Goal: Transaction & Acquisition: Purchase product/service

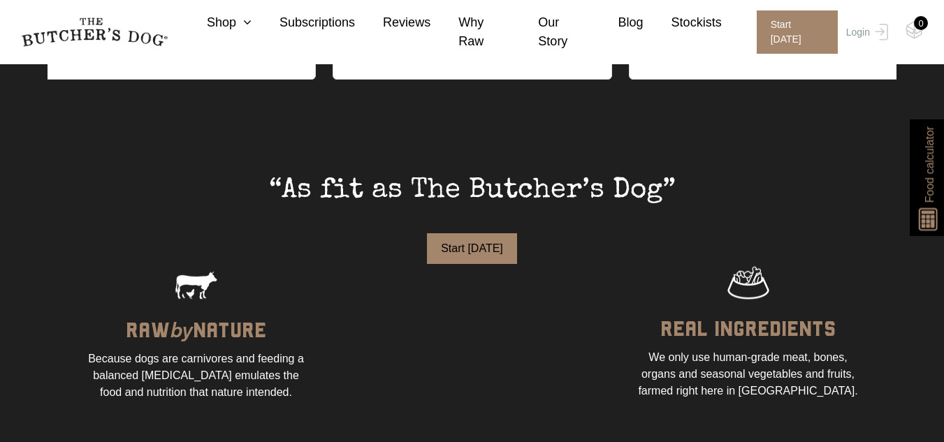
scroll to position [838, 0]
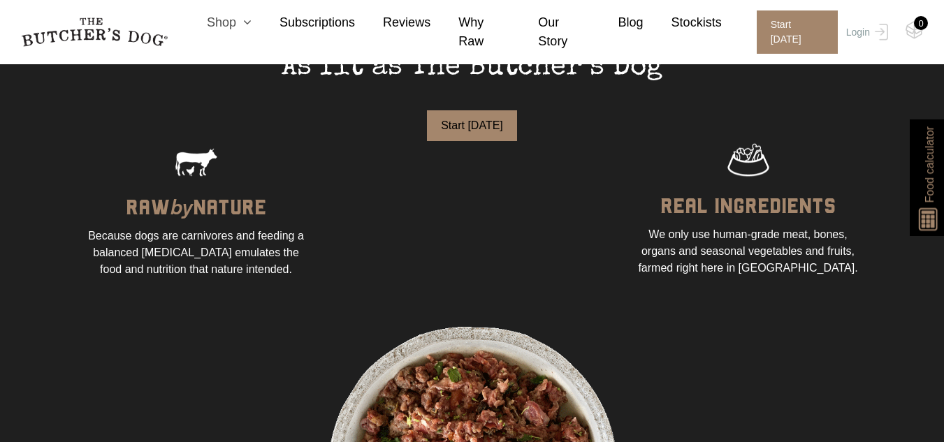
click at [251, 32] on link "Shop" at bounding box center [215, 22] width 73 height 19
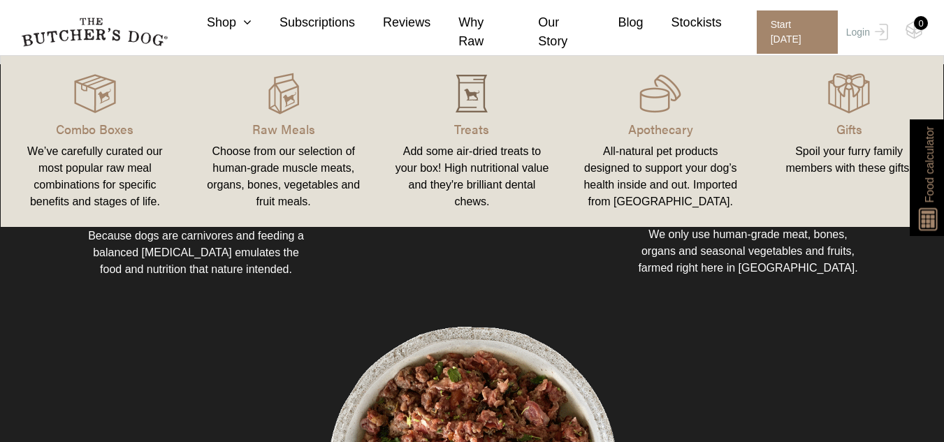
click at [474, 102] on img at bounding box center [471, 94] width 42 height 42
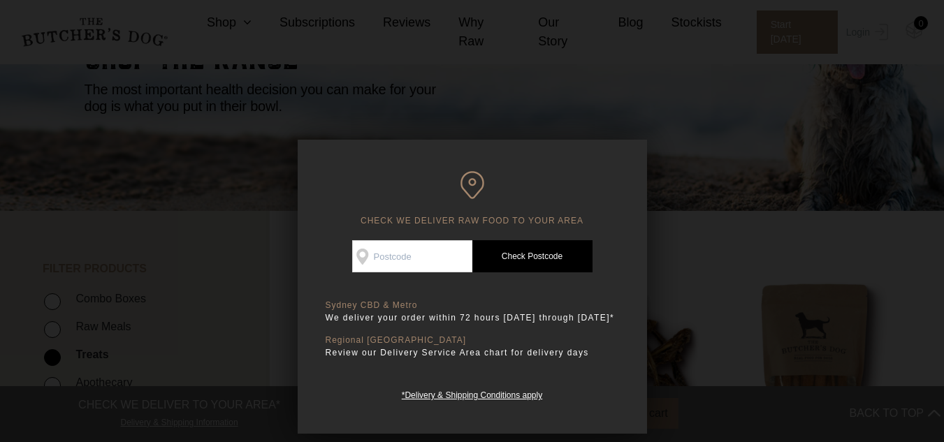
click at [439, 257] on input "Check Availability At" at bounding box center [412, 256] width 120 height 32
type input "4152"
click at [529, 254] on link "Check Postcode" at bounding box center [532, 256] width 120 height 32
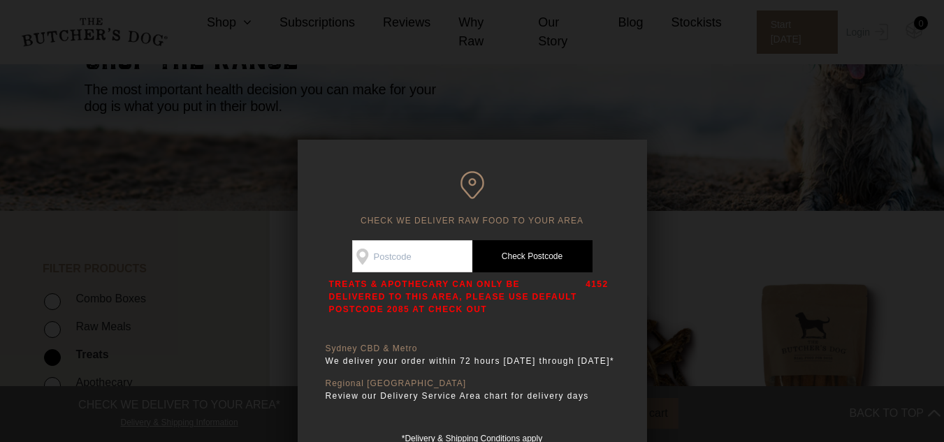
click at [698, 265] on div at bounding box center [472, 221] width 944 height 442
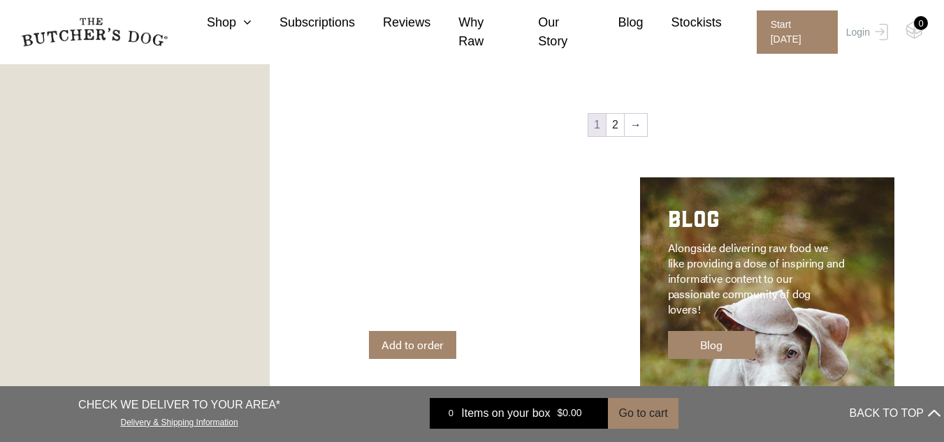
scroll to position [1816, 0]
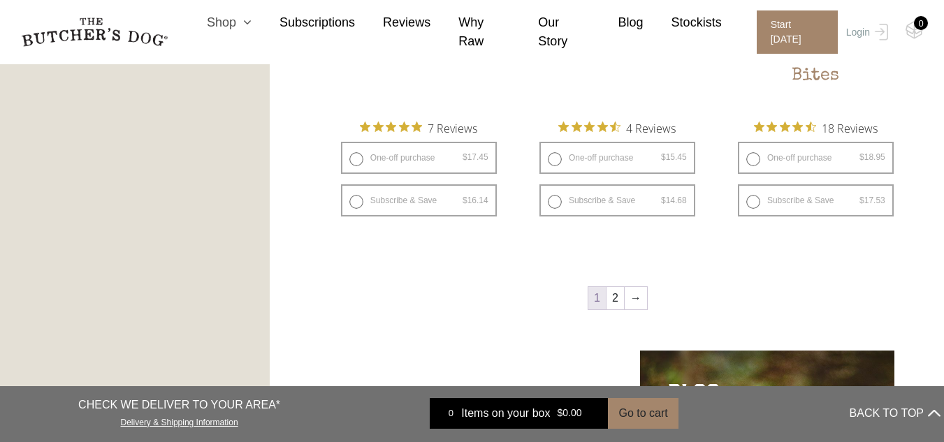
click at [251, 32] on link "Shop" at bounding box center [215, 22] width 73 height 19
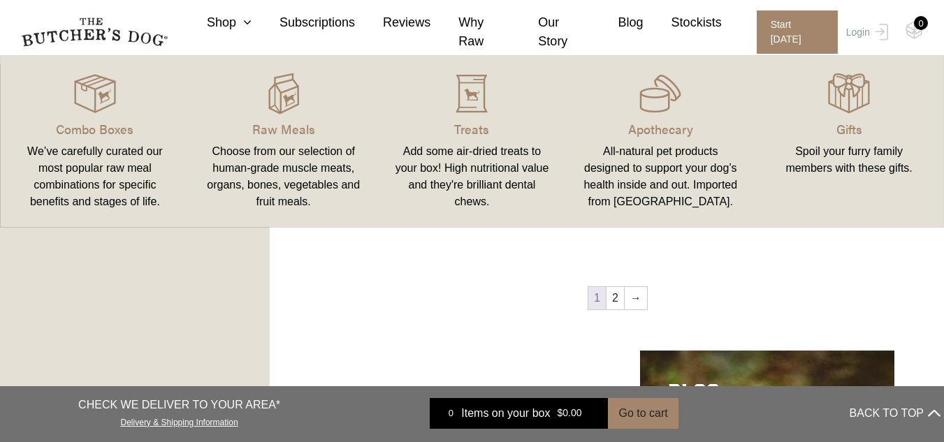
click at [857, 151] on div "Spoil your furry family members with these gifts." at bounding box center [848, 160] width 155 height 34
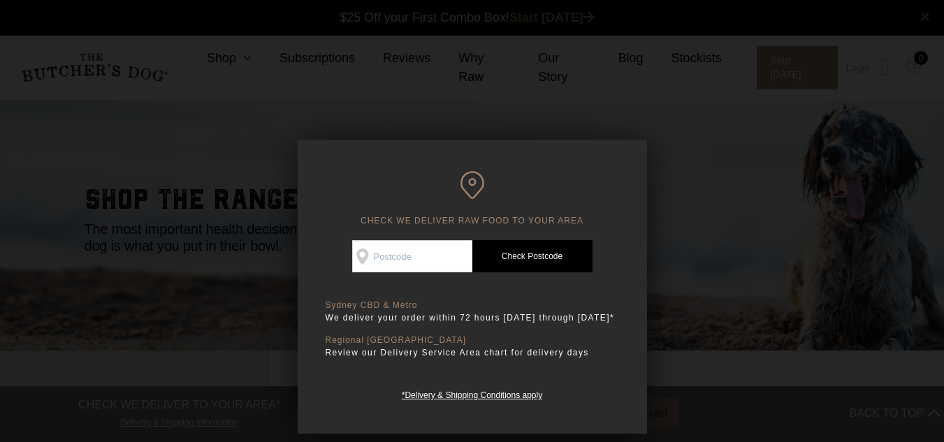
click at [733, 206] on div at bounding box center [472, 221] width 944 height 442
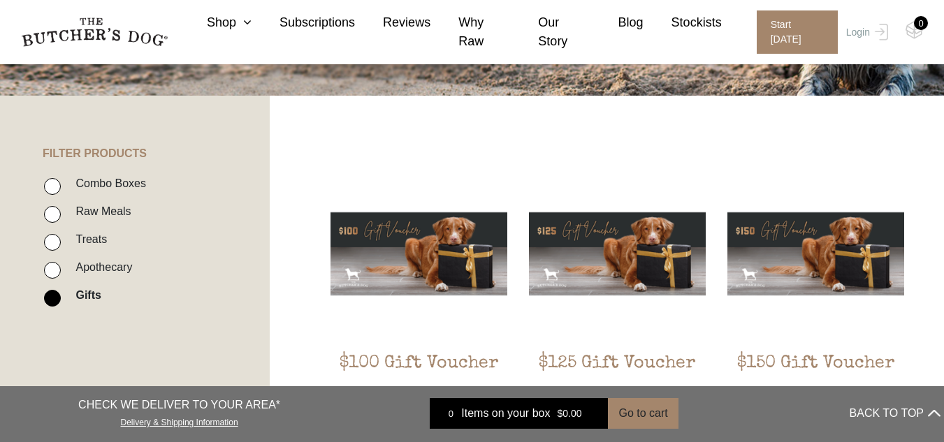
scroll to position [279, 0]
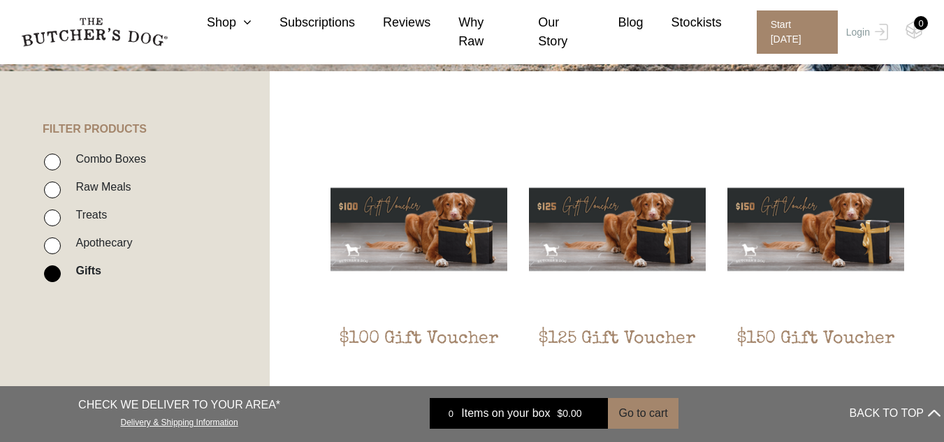
click at [115, 154] on label "Combo Boxes" at bounding box center [107, 158] width 78 height 19
click at [61, 154] on input "Combo Boxes" at bounding box center [52, 162] width 17 height 17
checkbox input "true"
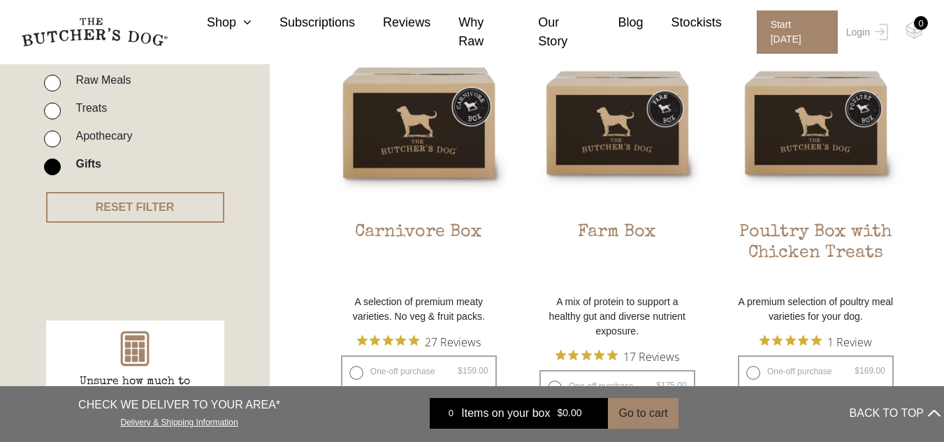
scroll to position [386, 0]
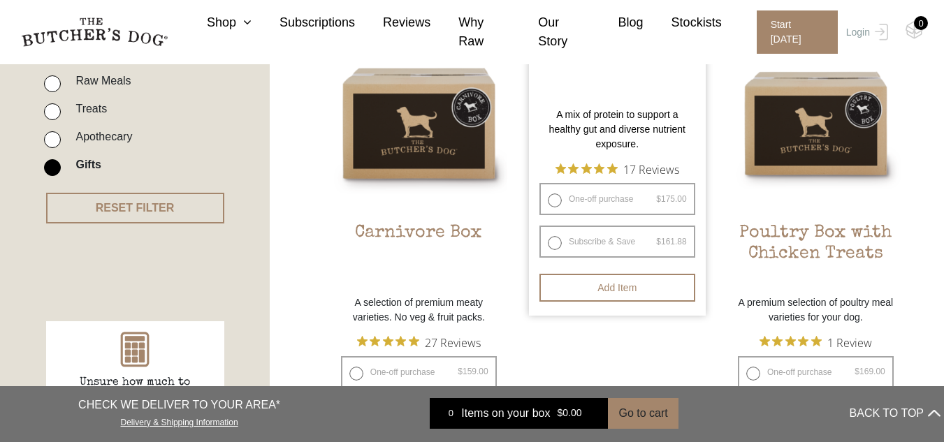
click at [624, 131] on p "A mix of protein to support a healthy gut and diverse nutrient exposure." at bounding box center [617, 130] width 177 height 44
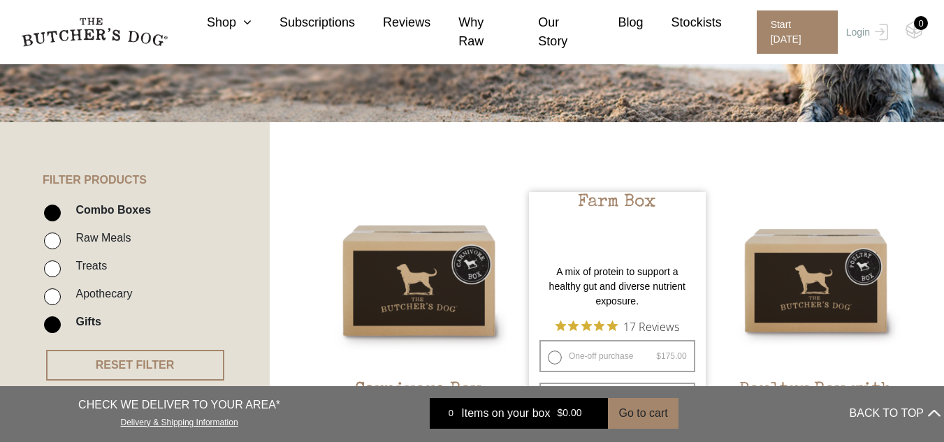
scroll to position [246, 0]
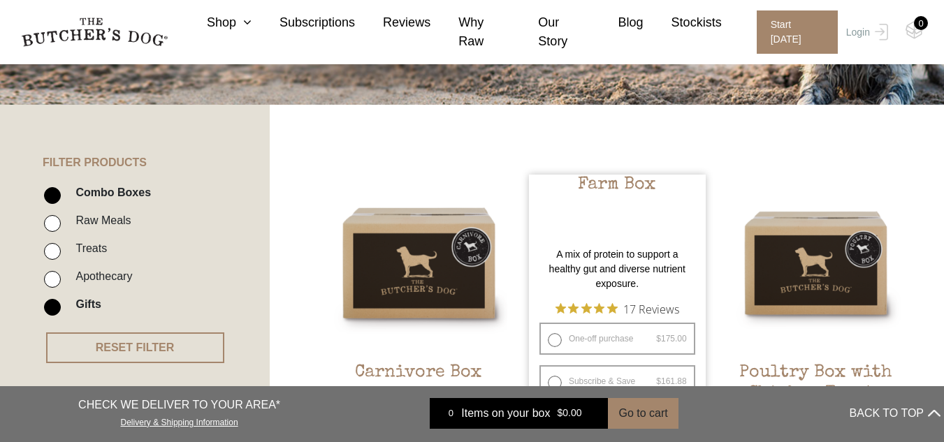
click at [624, 185] on h2 "Farm Box" at bounding box center [617, 208] width 177 height 66
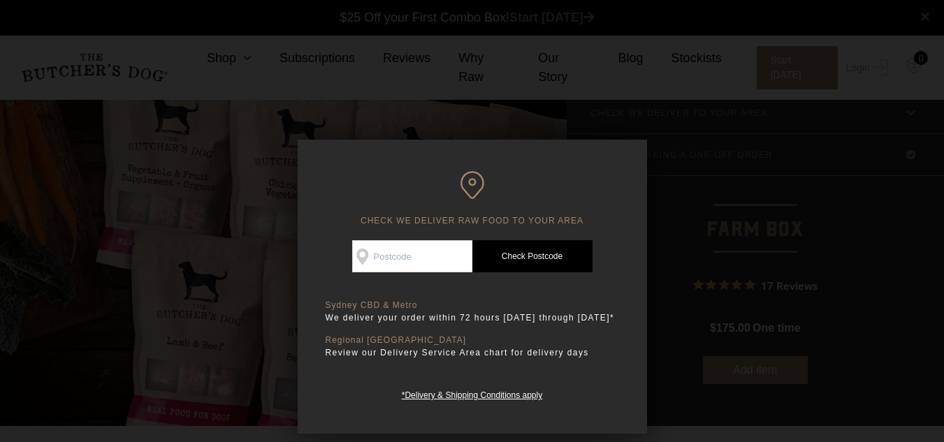
click at [769, 199] on div at bounding box center [472, 221] width 944 height 442
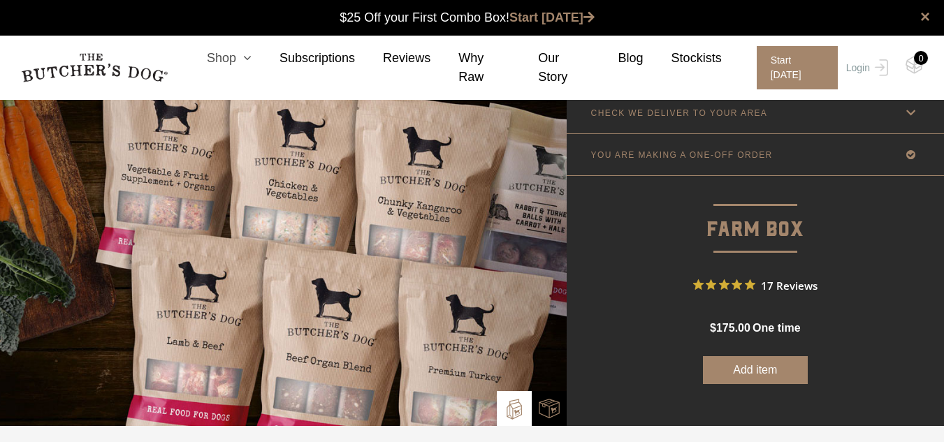
click at [251, 57] on link "Shop" at bounding box center [215, 58] width 73 height 19
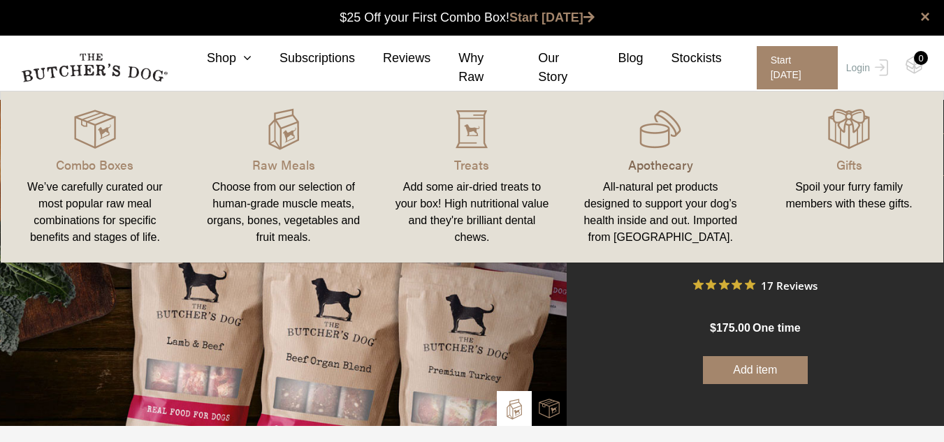
click at [641, 159] on p "Apothecary" at bounding box center [659, 164] width 155 height 19
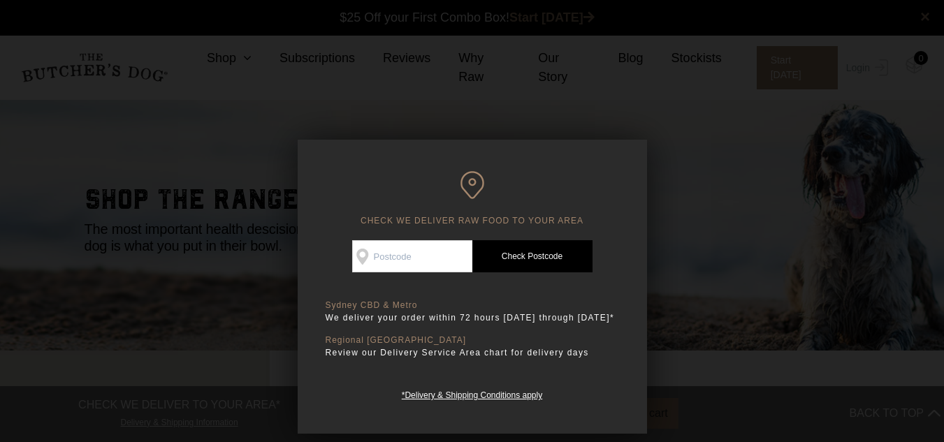
click at [789, 198] on div at bounding box center [472, 221] width 944 height 442
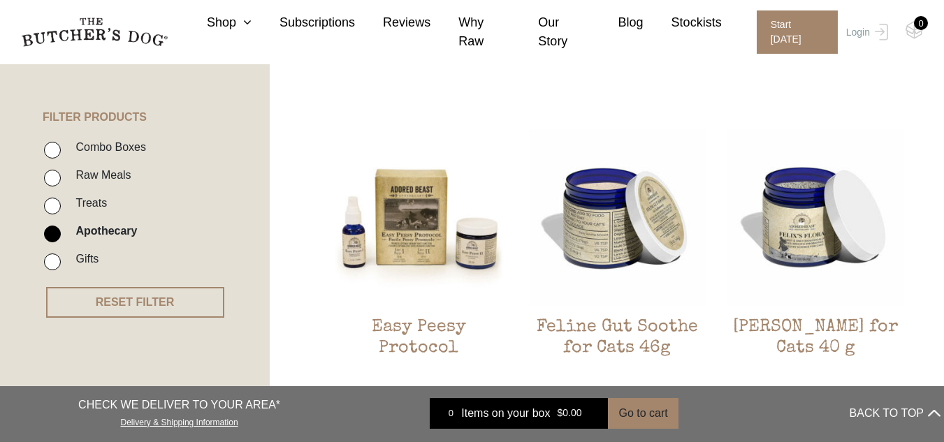
scroll to position [140, 0]
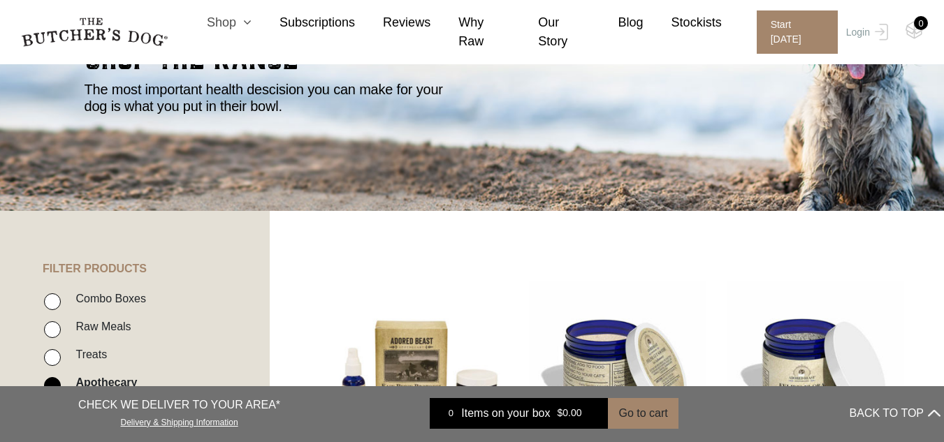
click at [251, 28] on icon at bounding box center [243, 22] width 15 height 13
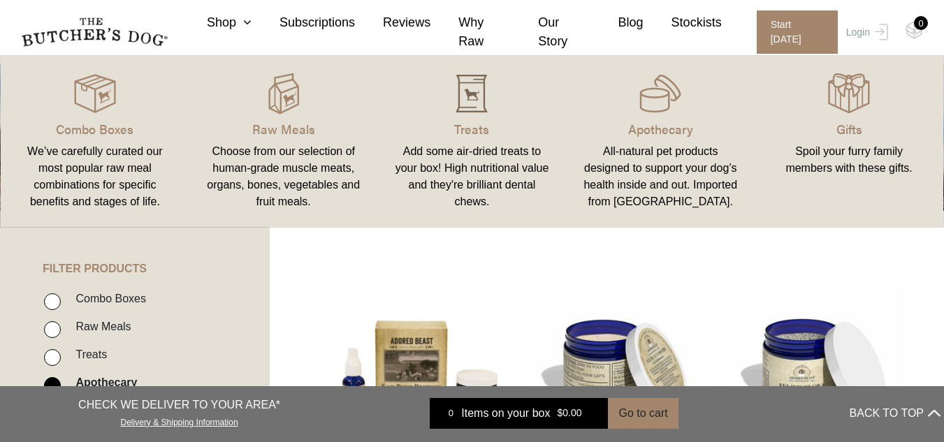
click at [471, 114] on img at bounding box center [471, 94] width 42 height 42
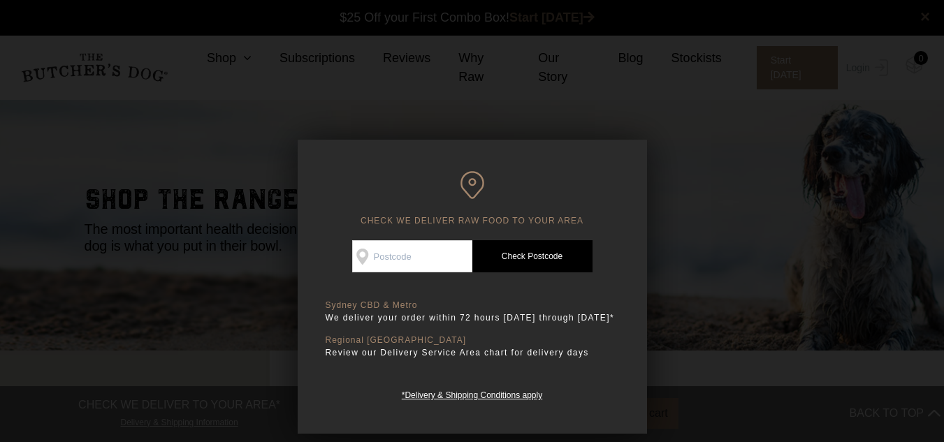
drag, startPoint x: 677, startPoint y: 218, endPoint x: 673, endPoint y: 229, distance: 11.9
click at [679, 219] on div at bounding box center [472, 221] width 944 height 442
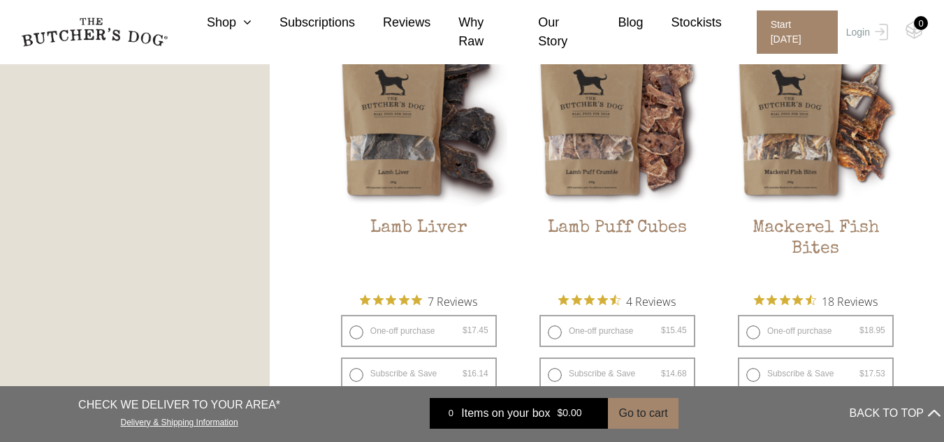
scroll to position [1676, 0]
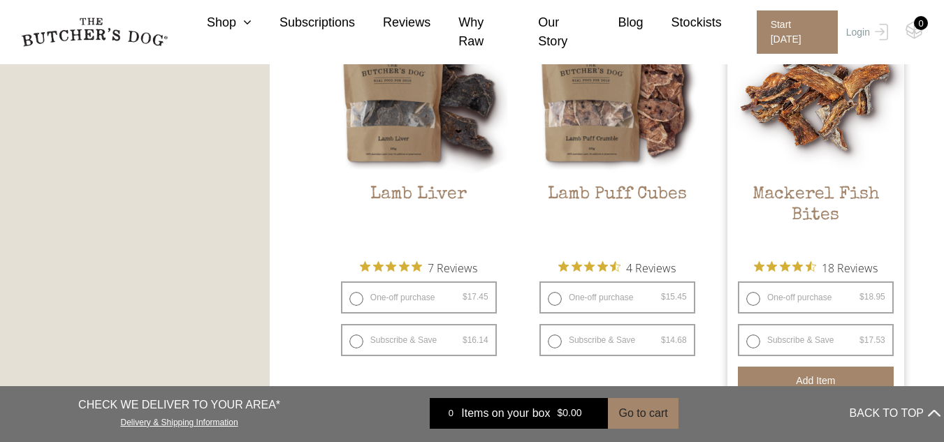
click at [779, 377] on button "Add item" at bounding box center [816, 381] width 156 height 28
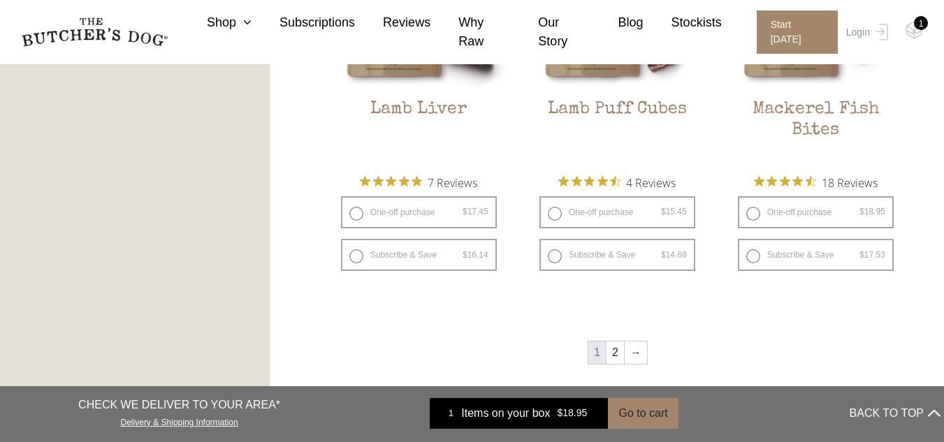
scroll to position [1816, 0]
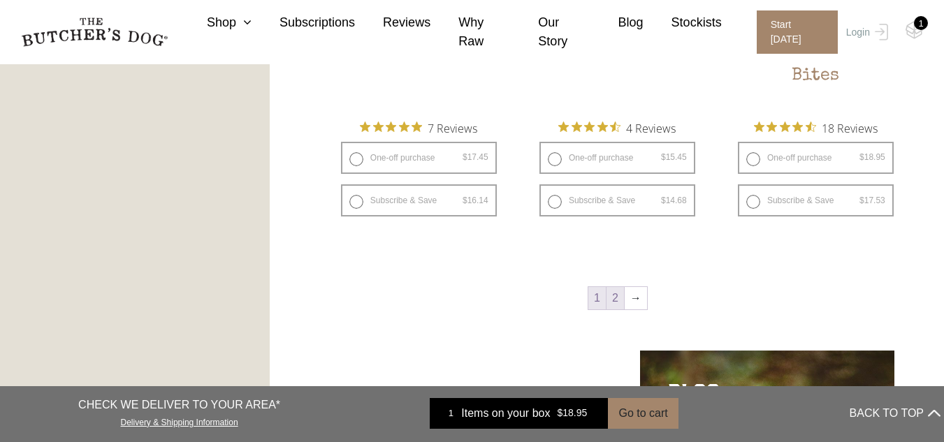
click at [621, 298] on link "2" at bounding box center [614, 298] width 17 height 22
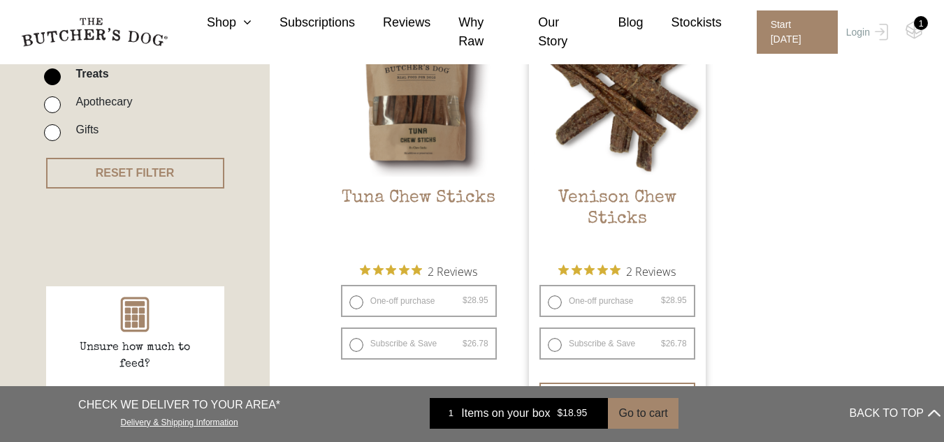
scroll to position [564, 0]
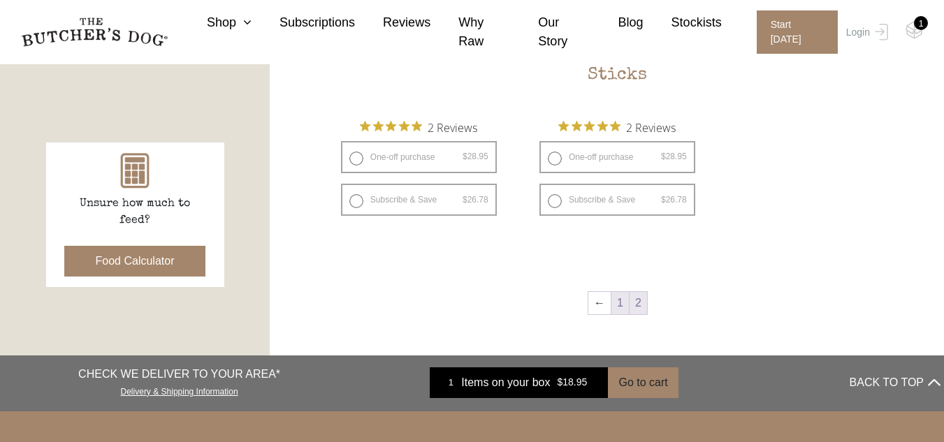
click at [617, 304] on link "1" at bounding box center [619, 303] width 17 height 22
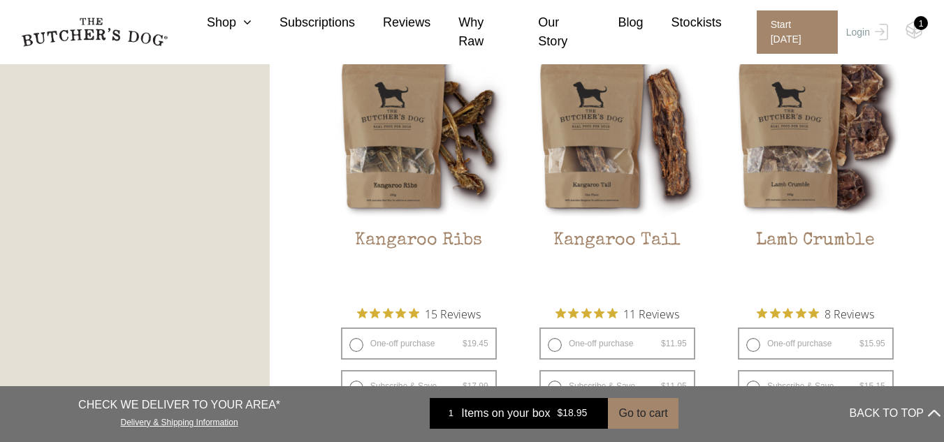
scroll to position [1363, 0]
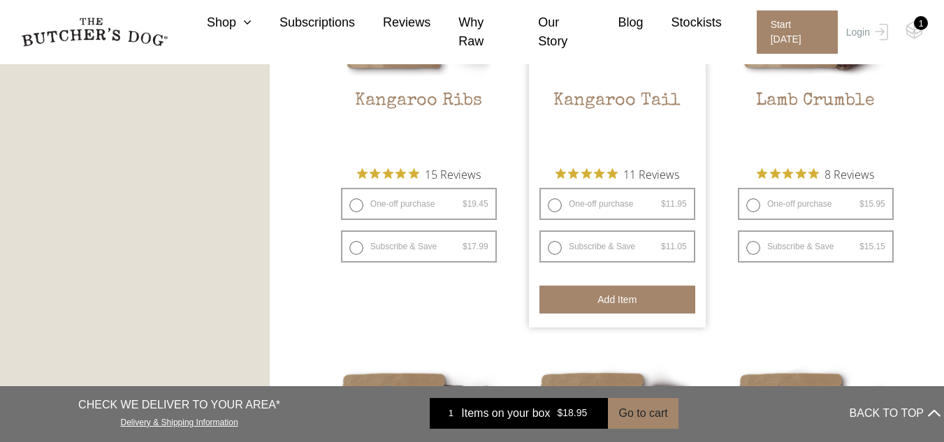
click at [604, 295] on button "Add item" at bounding box center [617, 300] width 156 height 28
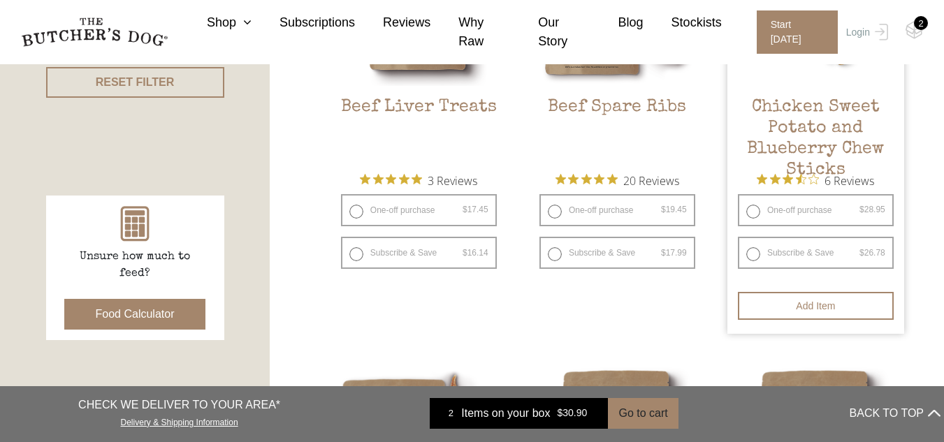
scroll to position [525, 0]
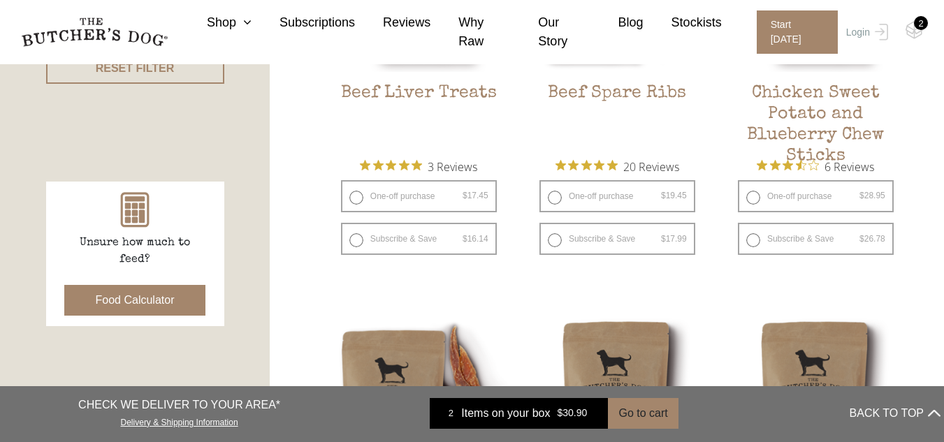
click at [918, 25] on div "2" at bounding box center [921, 23] width 14 height 14
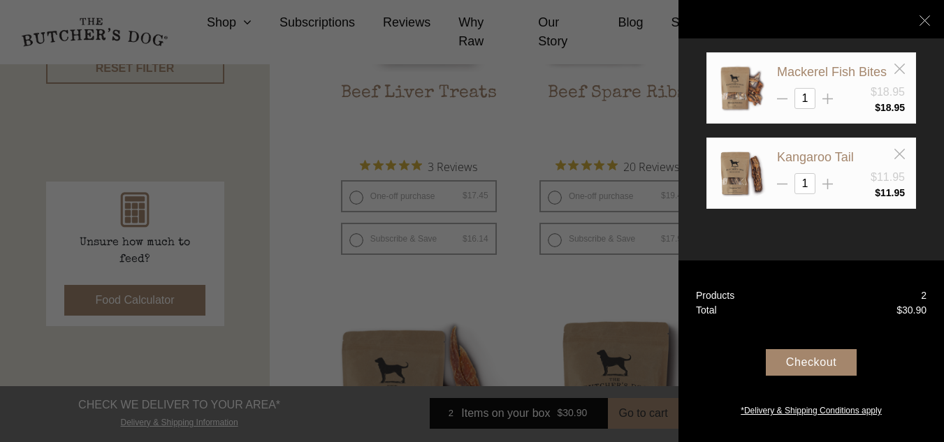
click at [826, 363] on div "Checkout" at bounding box center [810, 362] width 91 height 27
